Goal: Transaction & Acquisition: Purchase product/service

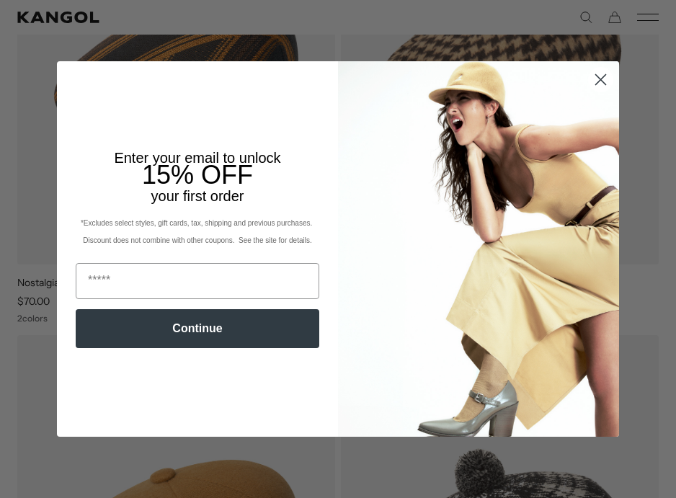
click at [600, 77] on circle "Close dialog" at bounding box center [601, 80] width 24 height 24
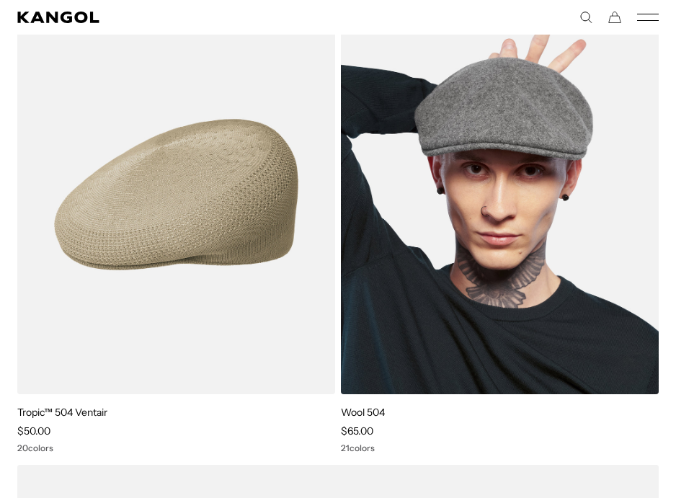
click at [531, 223] on img at bounding box center [500, 194] width 318 height 399
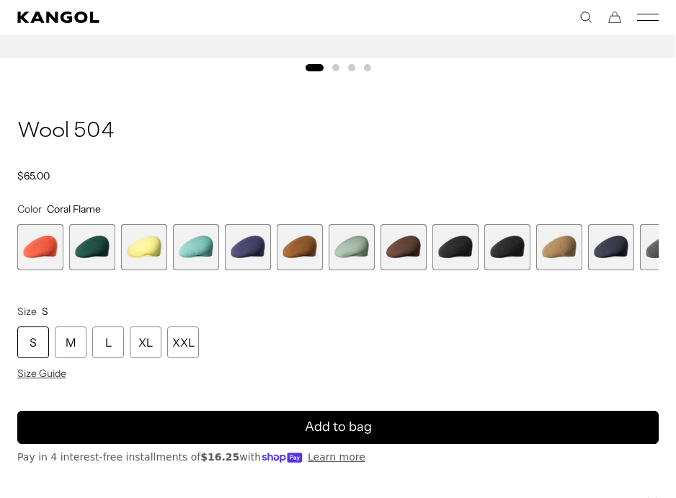
scroll to position [0, 297]
click at [405, 254] on span "8 of 21" at bounding box center [404, 247] width 46 height 46
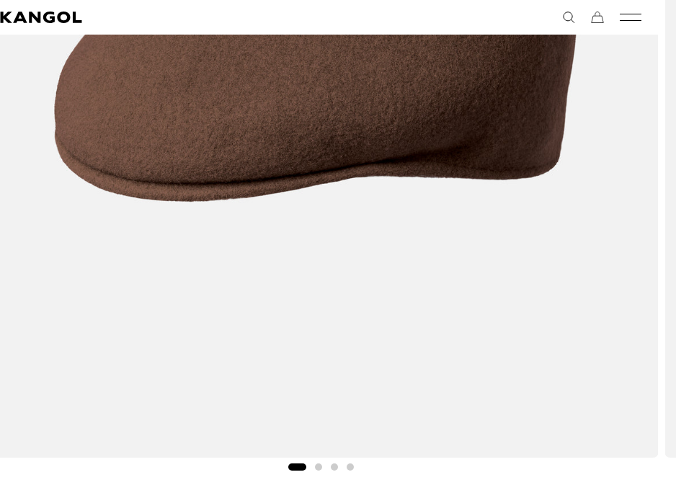
scroll to position [569, 17]
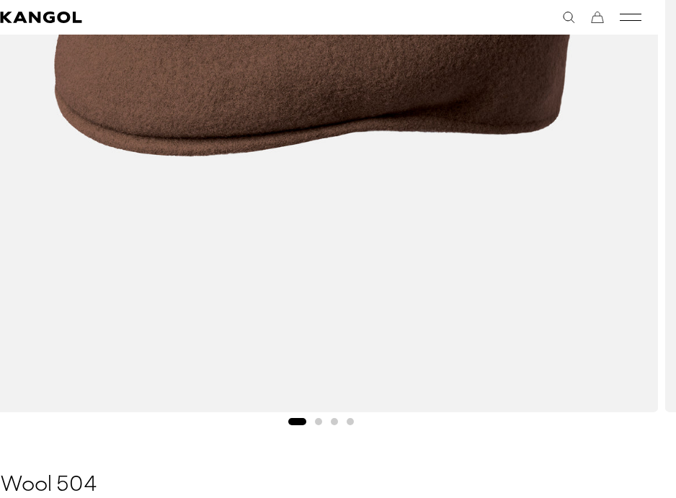
click at [318, 422] on button "Go to slide 2" at bounding box center [318, 421] width 7 height 7
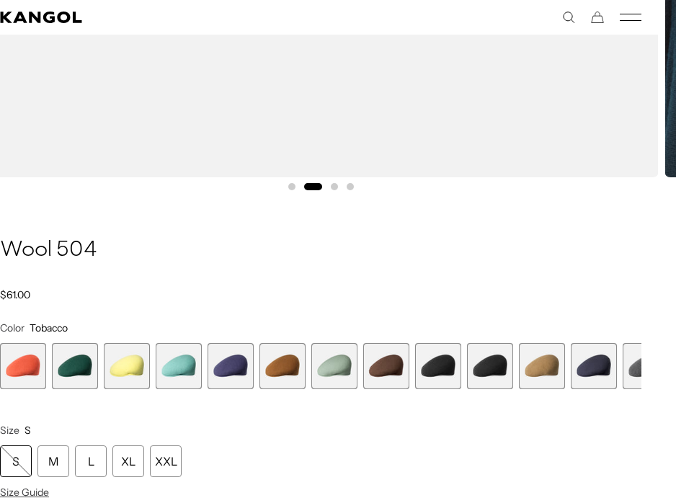
scroll to position [811, 17]
